Goal: Navigation & Orientation: Find specific page/section

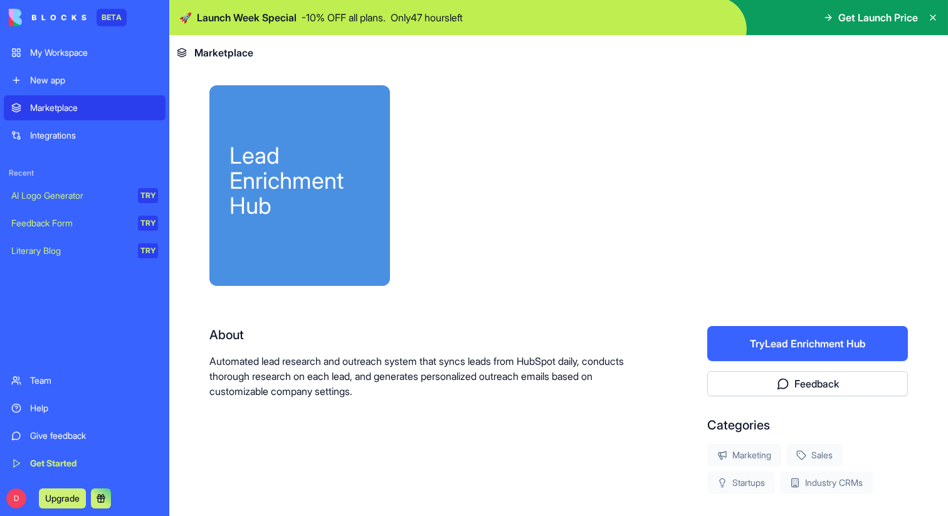
scroll to position [198, 0]
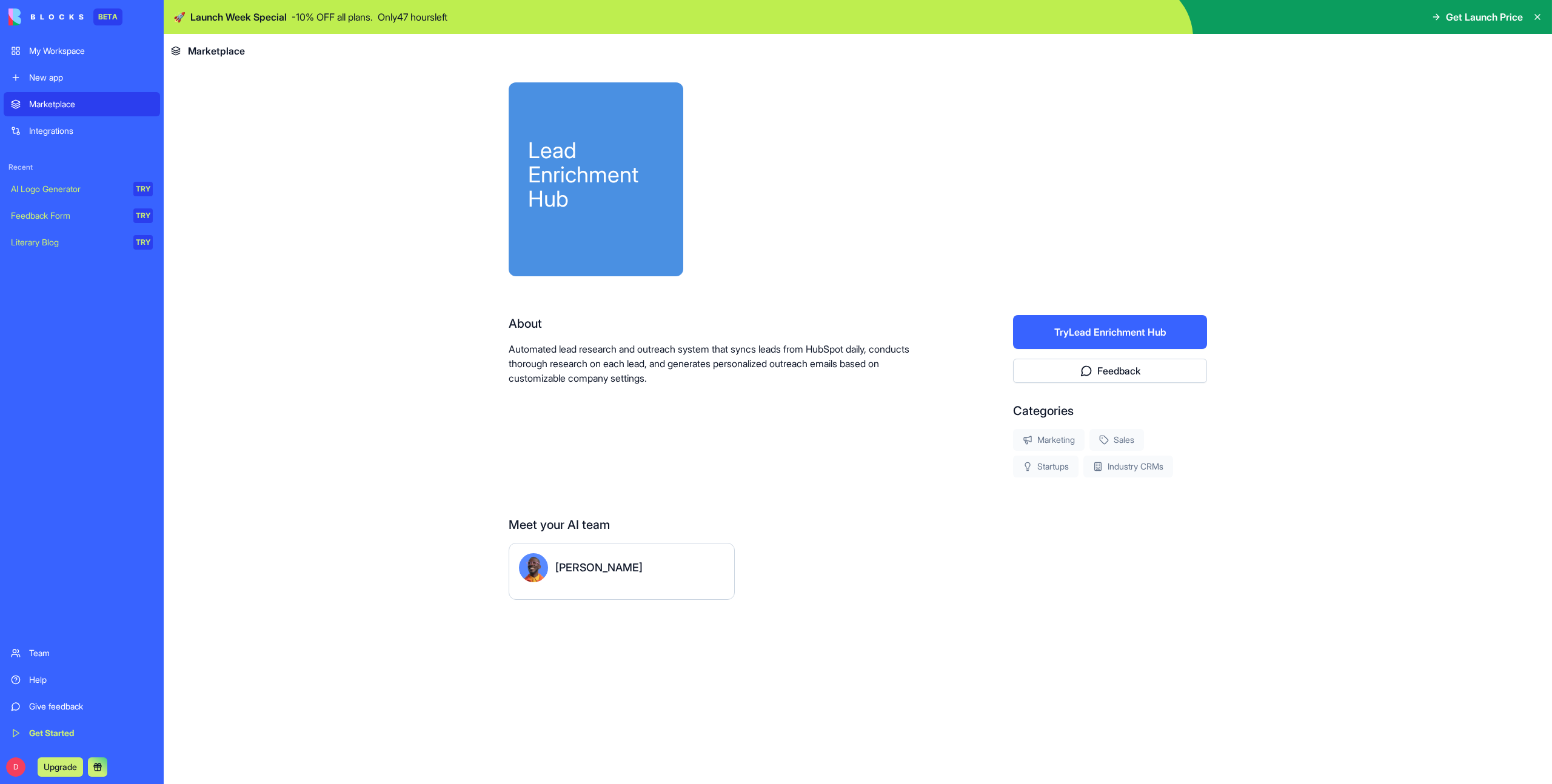
click at [247, 206] on main "Lead Enrichment Hub About Automated lead research and outreach system that sync…" at bounding box center [858, 425] width 1389 height 716
click at [89, 54] on div "My Workspace" at bounding box center [91, 50] width 124 height 13
